Goal: Find specific page/section: Find specific page/section

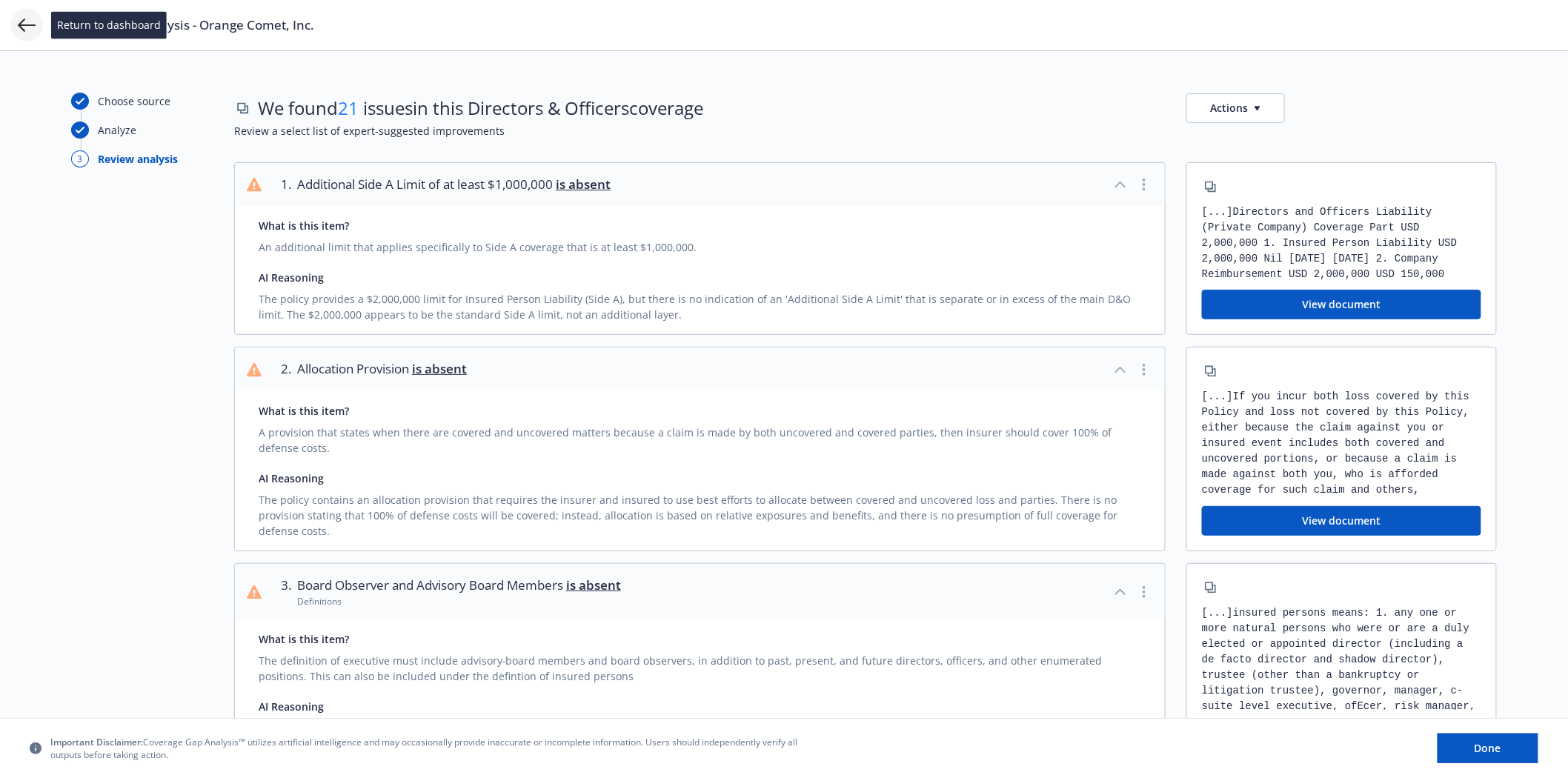
click at [24, 20] on icon at bounding box center [27, 26] width 18 height 18
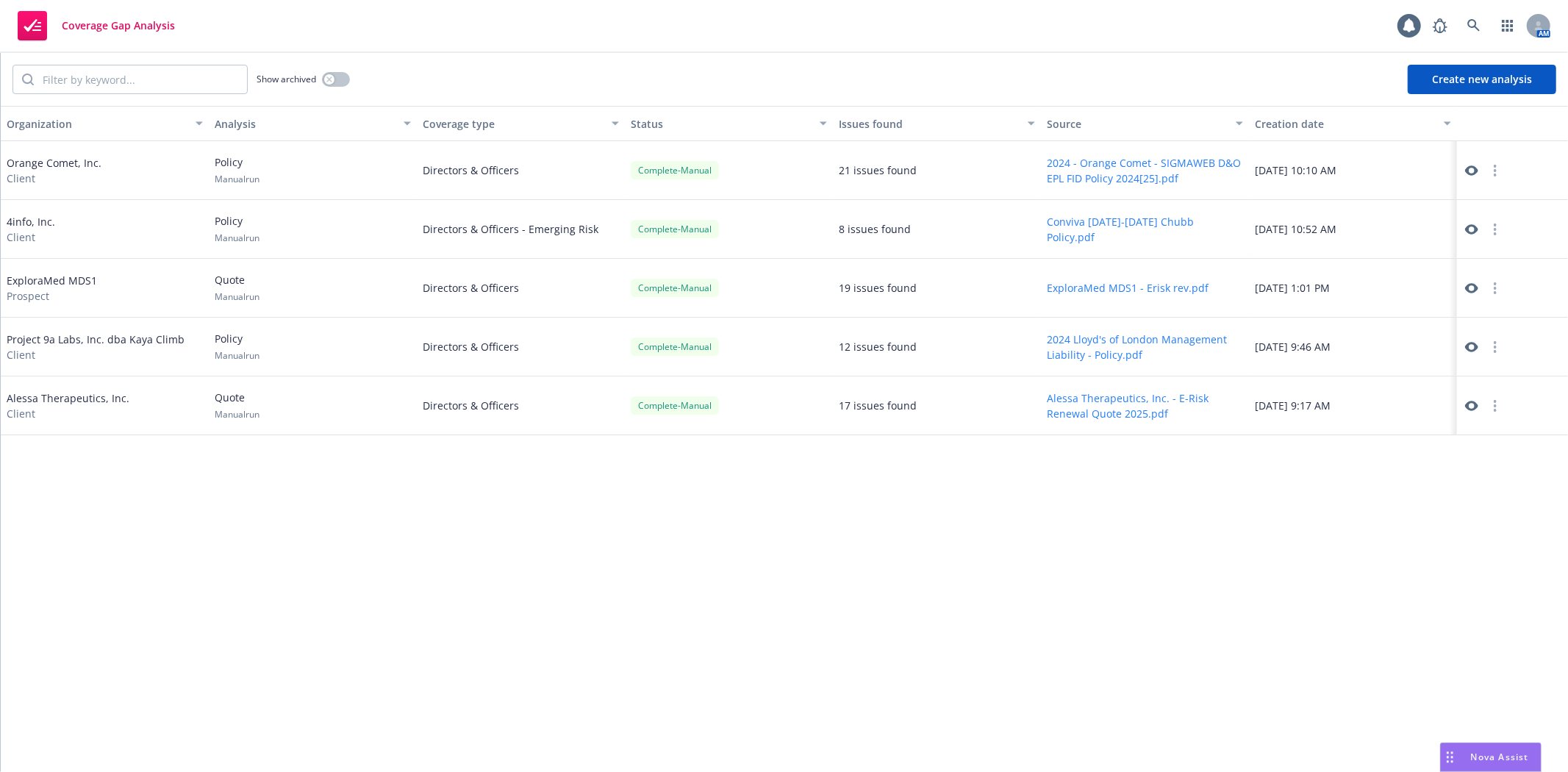
click at [1464, 10] on div "Coverage Gap Analysis AM" at bounding box center [784, 26] width 1568 height 53
click at [1474, 19] on icon at bounding box center [1474, 26] width 13 height 13
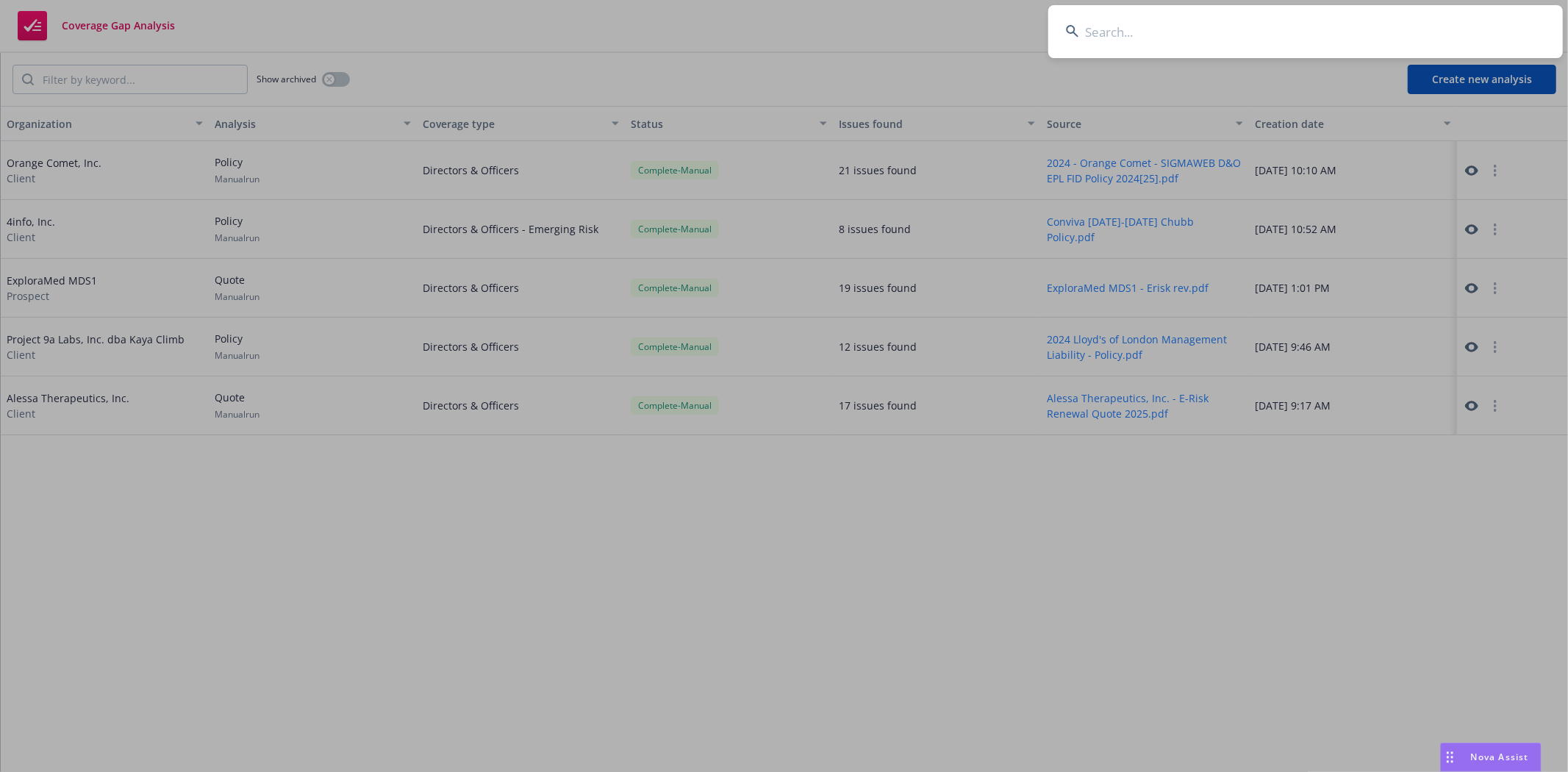
click at [1130, 43] on input at bounding box center [1305, 31] width 514 height 53
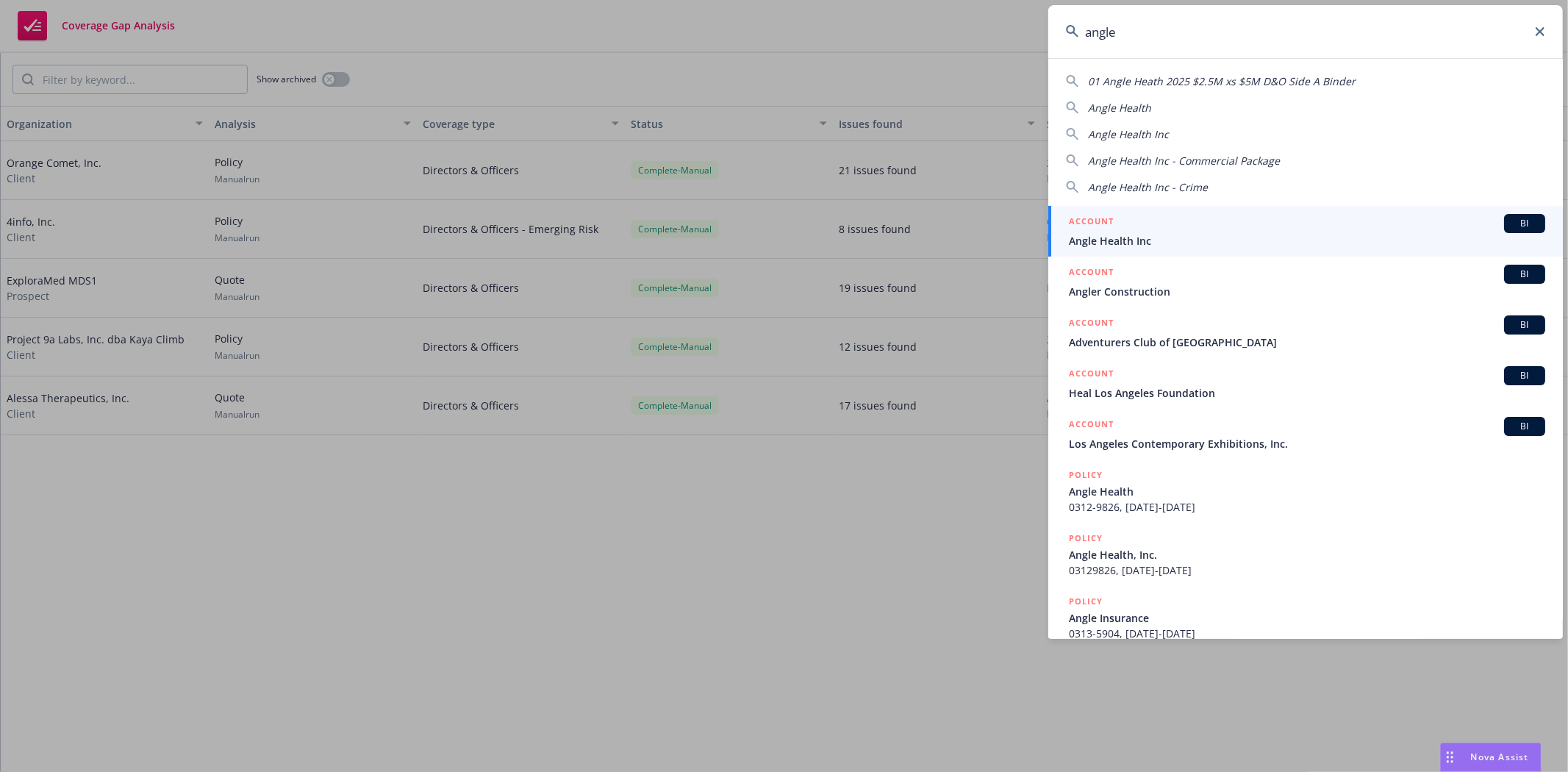
type input "angle"
click at [1118, 239] on span "Angle Health Inc" at bounding box center [1307, 240] width 476 height 16
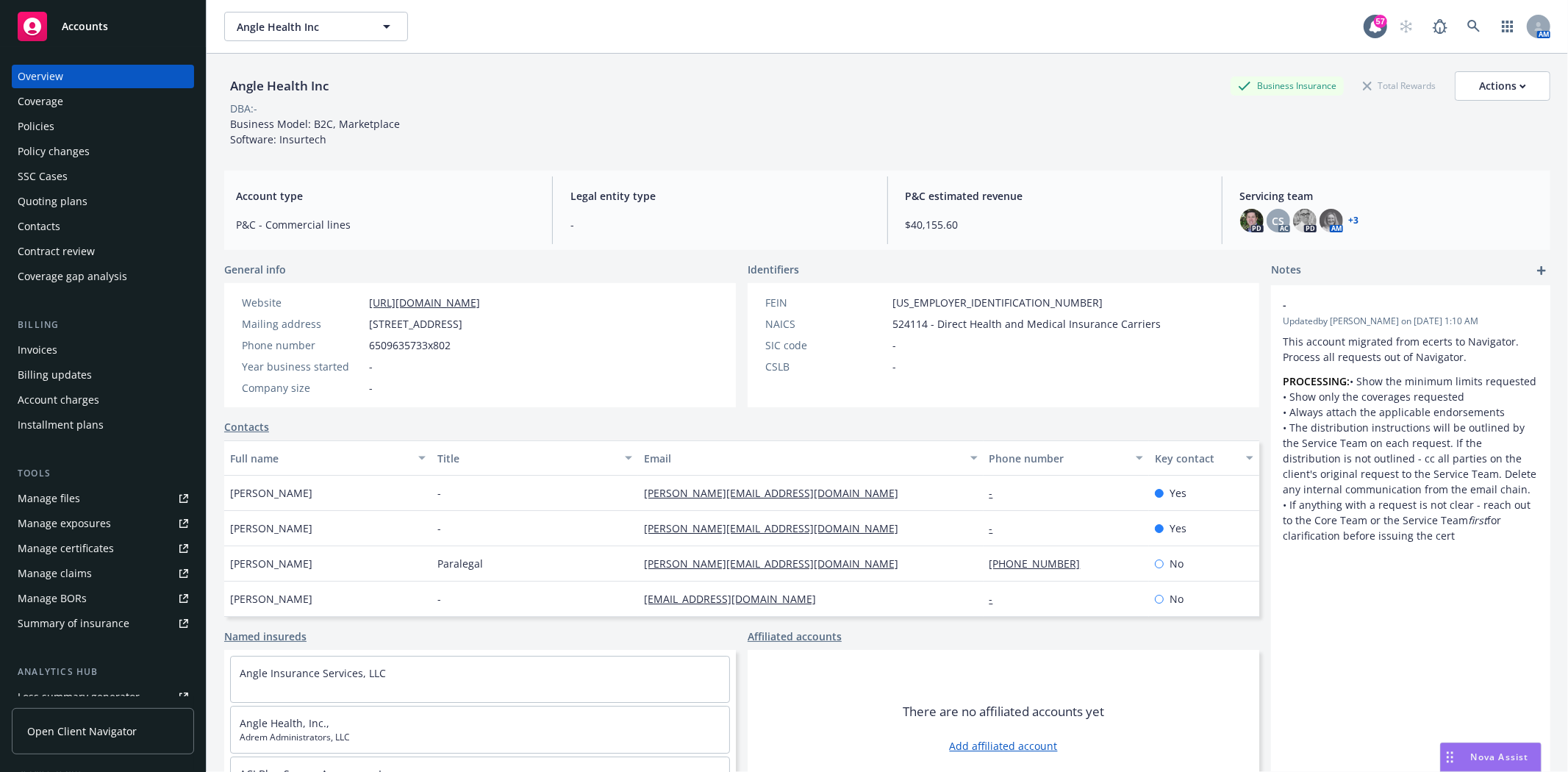
click at [52, 118] on div "Policies" at bounding box center [36, 126] width 37 height 23
